Goal: Transaction & Acquisition: Subscribe to service/newsletter

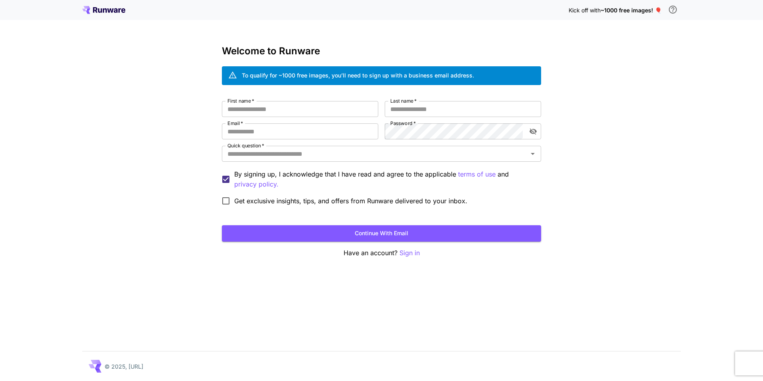
click at [103, 7] on icon at bounding box center [103, 10] width 43 height 8
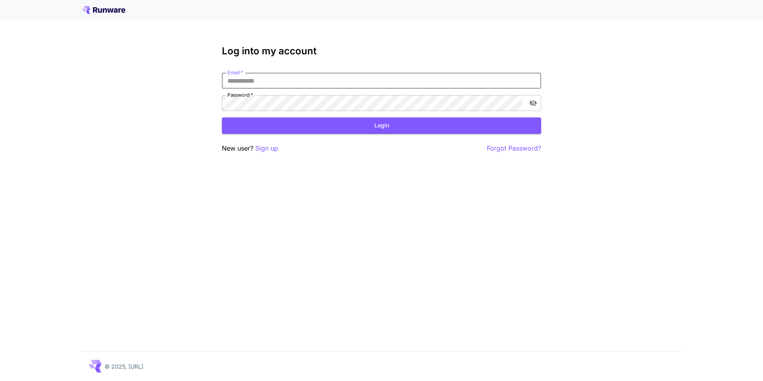
click at [408, 82] on input "Email   *" at bounding box center [381, 81] width 319 height 16
